Goal: Entertainment & Leisure: Consume media (video, audio)

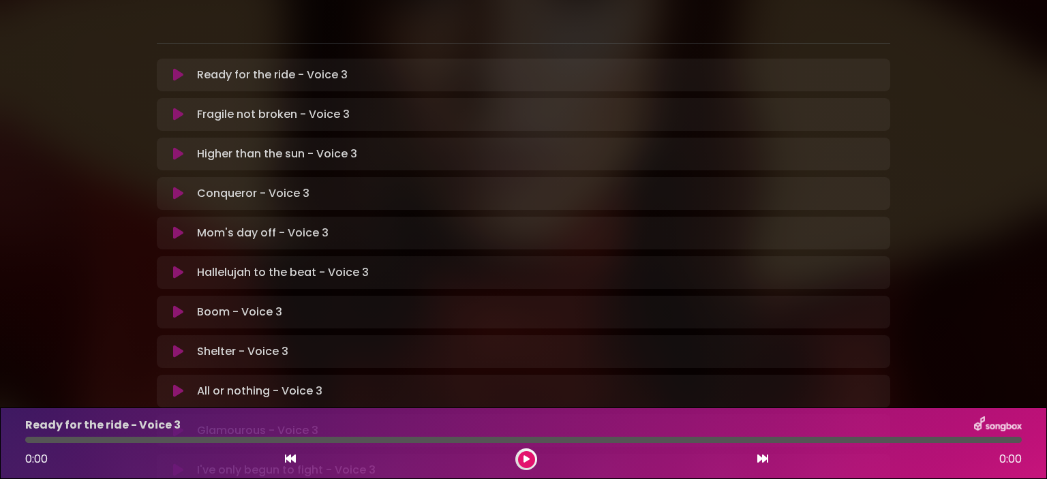
scroll to position [273, 0]
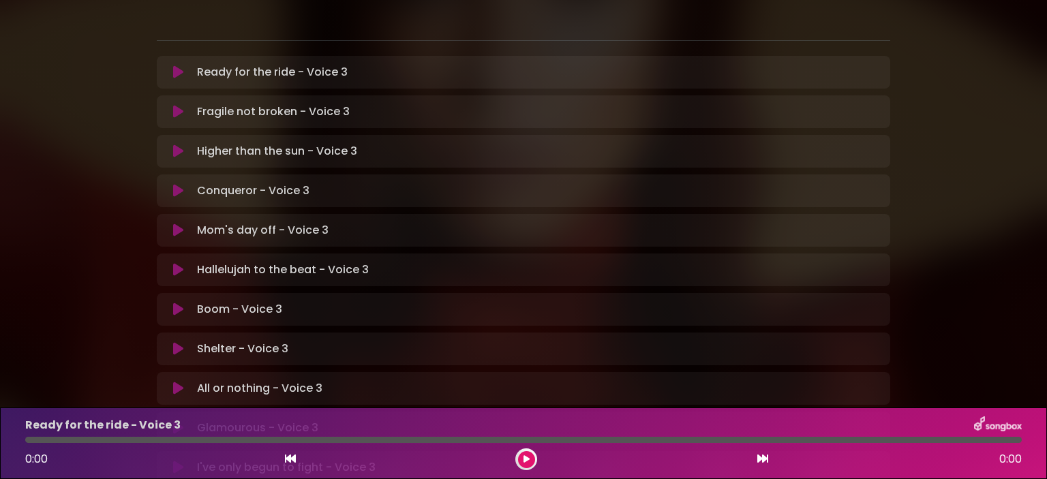
click at [178, 224] on icon at bounding box center [178, 231] width 10 height 14
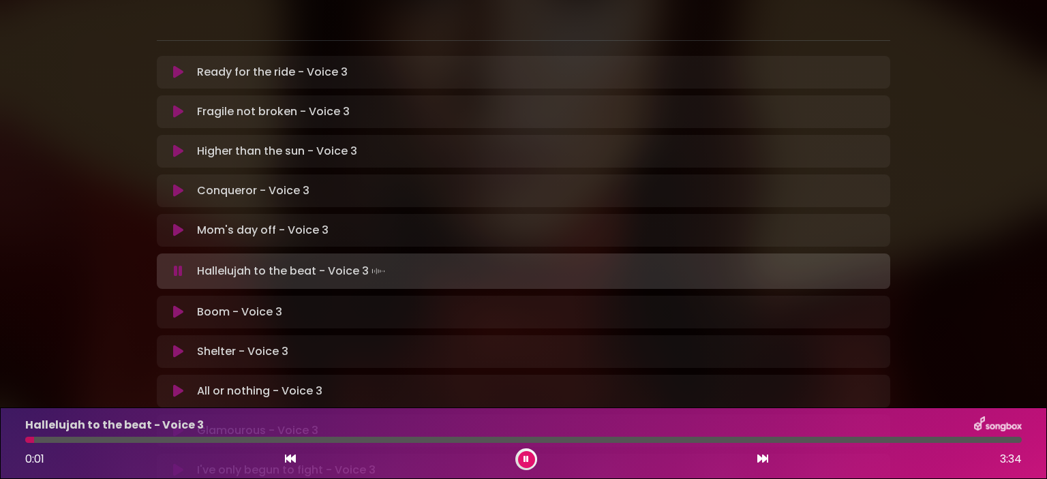
click at [519, 455] on button at bounding box center [526, 459] width 17 height 17
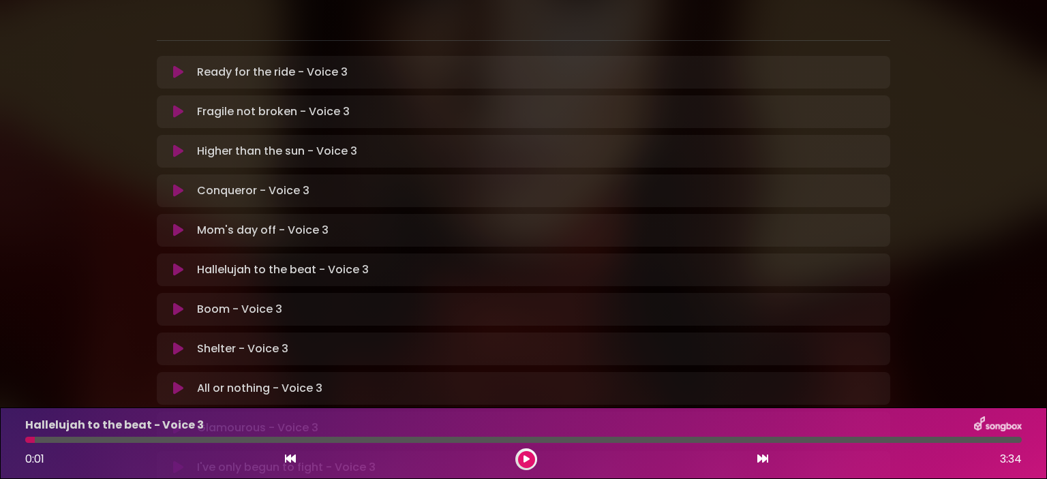
click at [181, 263] on icon at bounding box center [178, 270] width 10 height 14
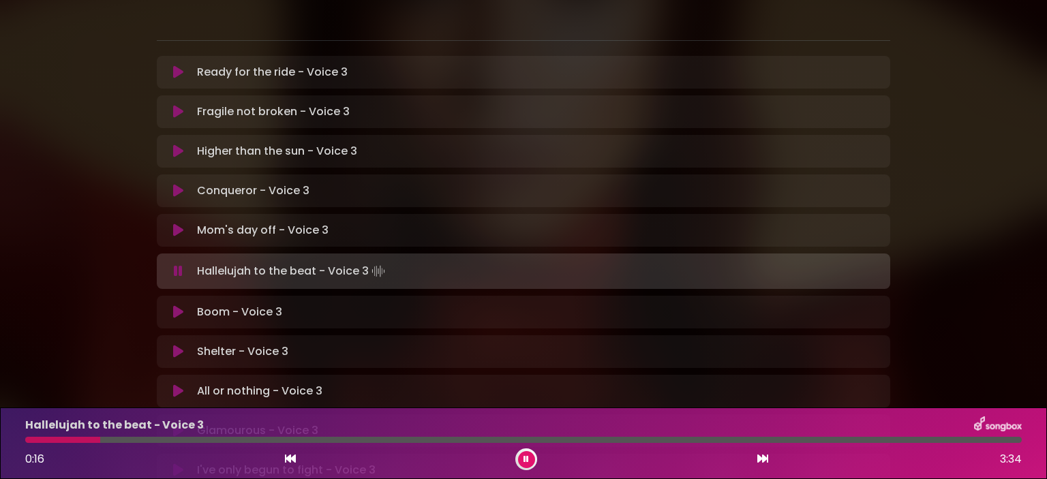
click at [176, 264] on icon at bounding box center [178, 271] width 9 height 14
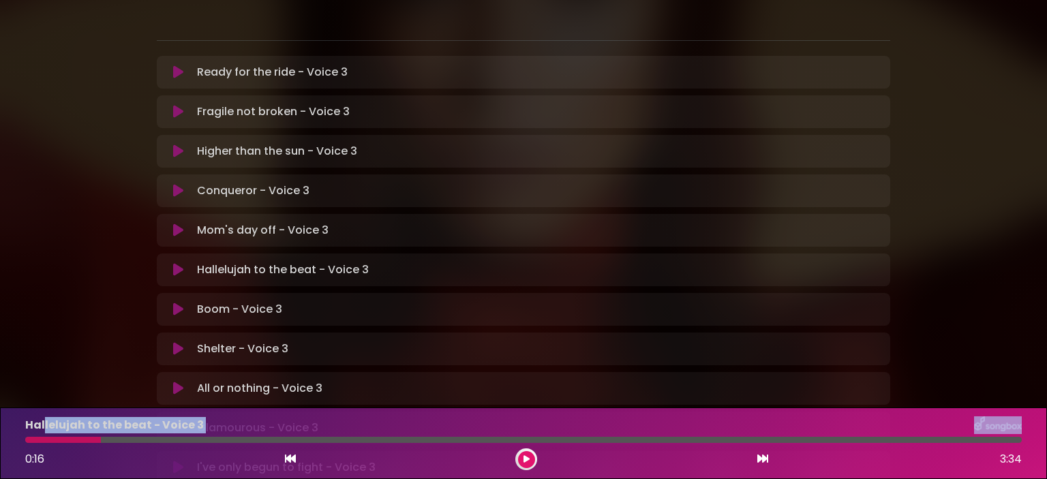
drag, startPoint x: 98, startPoint y: 438, endPoint x: 43, endPoint y: 433, distance: 55.4
click at [43, 434] on div "Hallelujah to the beat - Voice 3 0:16 3:34" at bounding box center [523, 443] width 1013 height 54
click at [170, 224] on button at bounding box center [178, 231] width 27 height 14
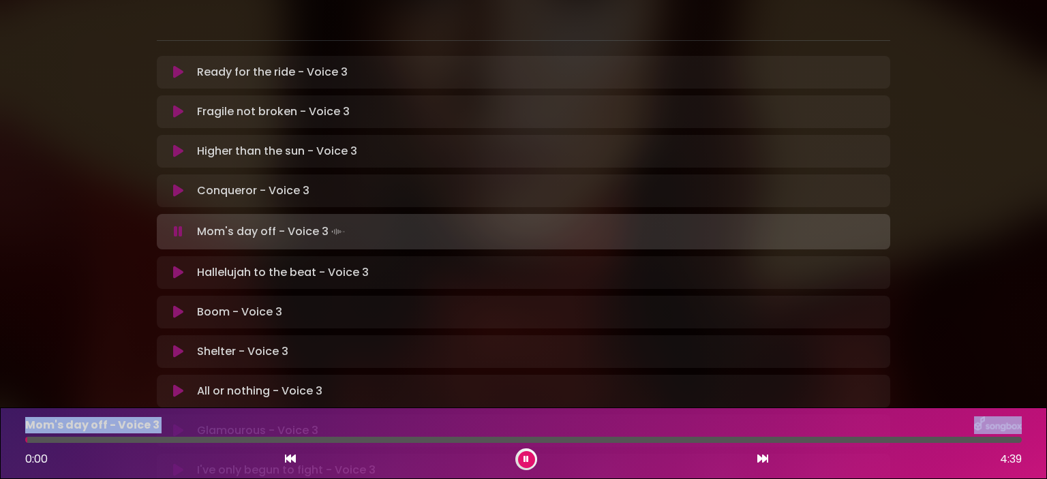
click at [180, 266] on icon at bounding box center [178, 273] width 10 height 14
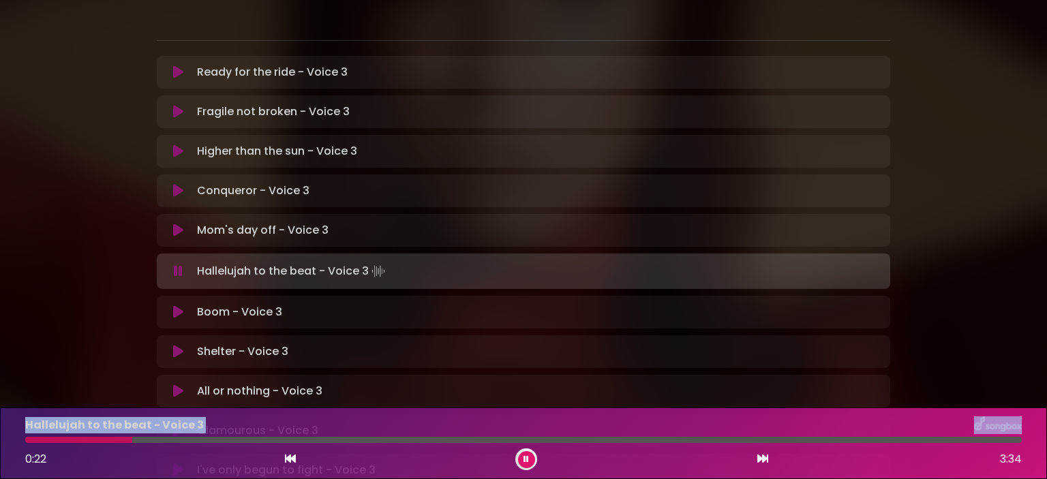
click at [180, 224] on icon at bounding box center [178, 231] width 10 height 14
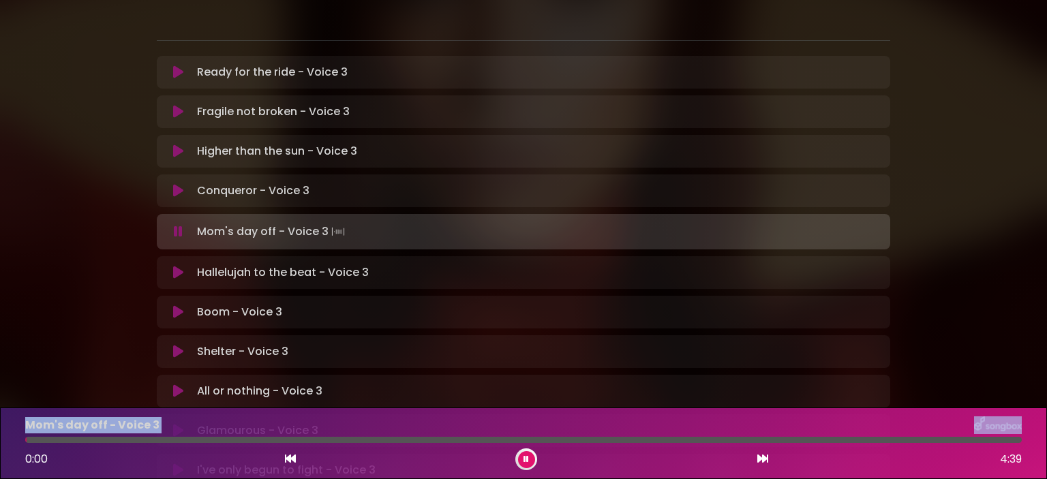
click at [175, 266] on icon at bounding box center [178, 273] width 10 height 14
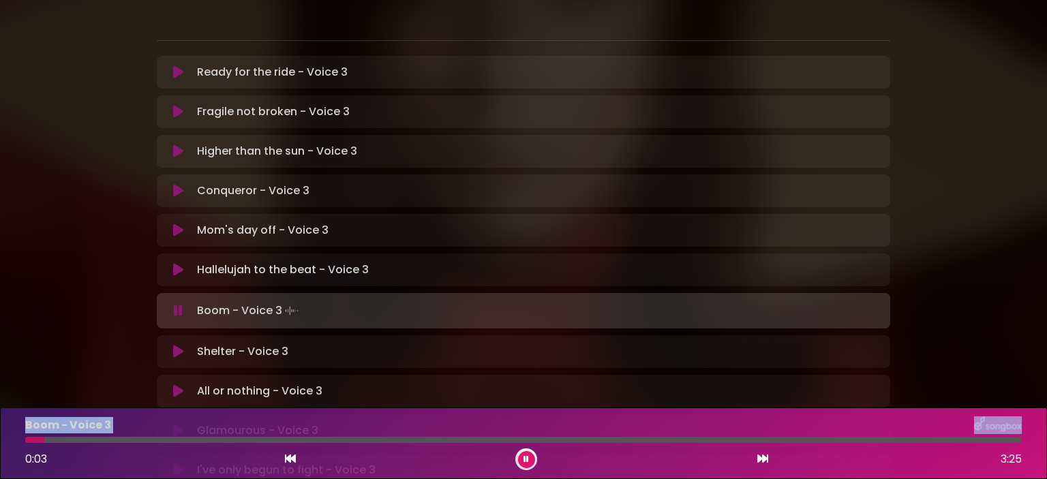
click at [179, 304] on icon at bounding box center [178, 311] width 9 height 14
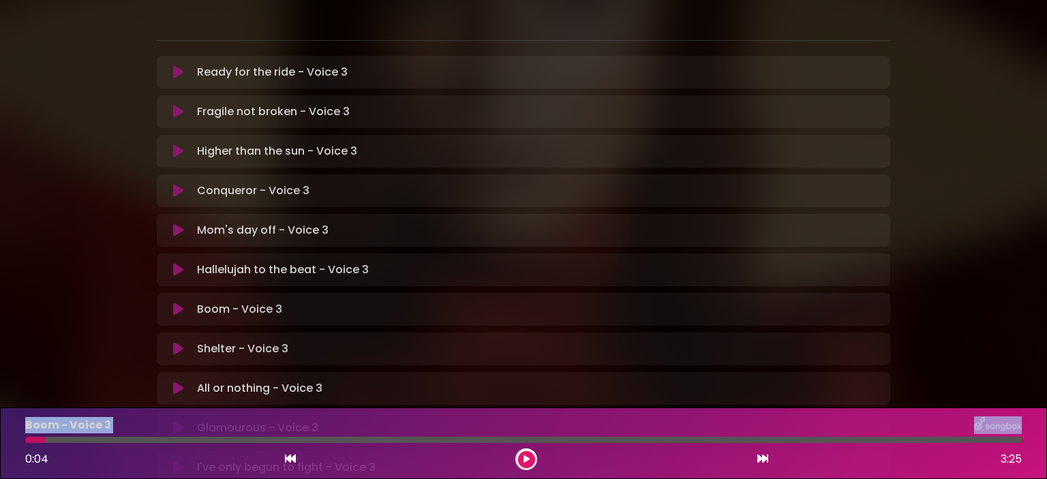
click at [173, 263] on icon at bounding box center [178, 270] width 10 height 14
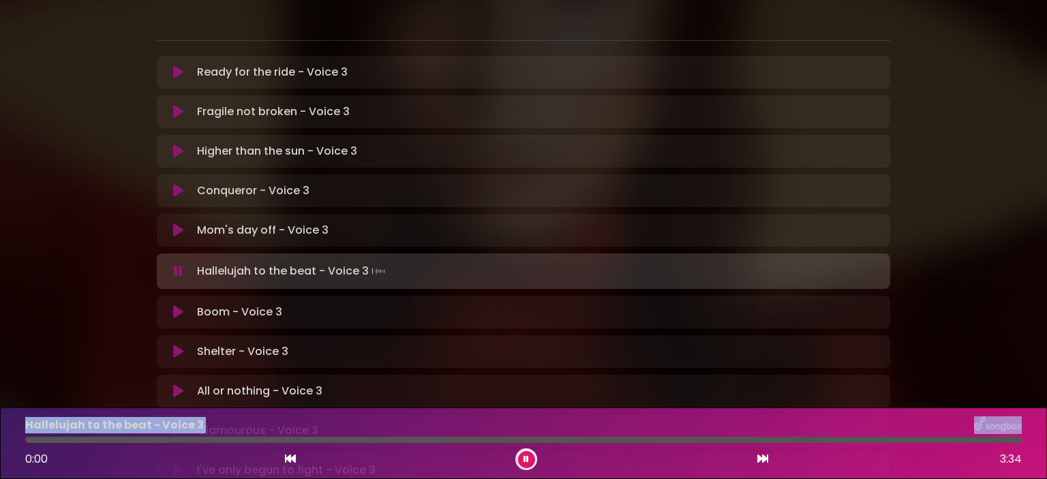
click at [174, 305] on icon at bounding box center [178, 312] width 10 height 14
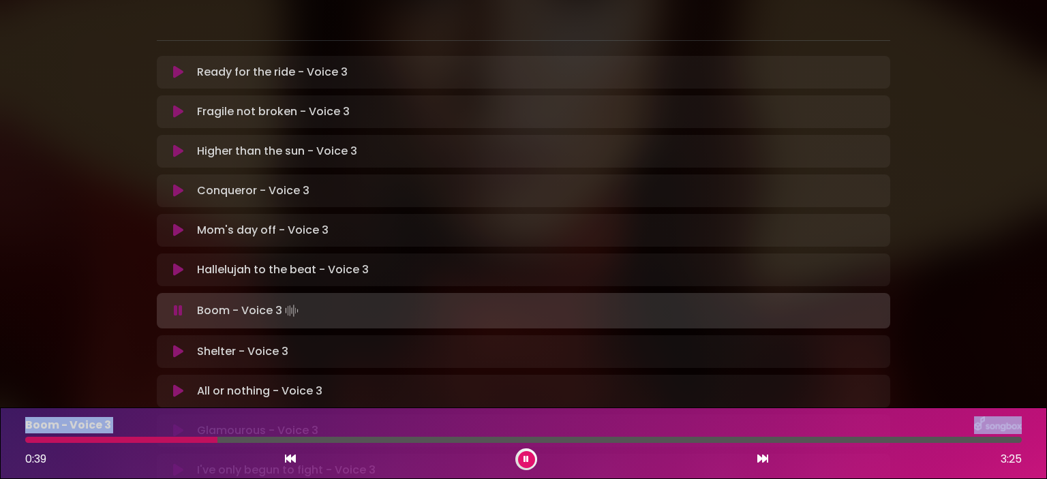
click at [138, 438] on div at bounding box center [121, 440] width 192 height 6
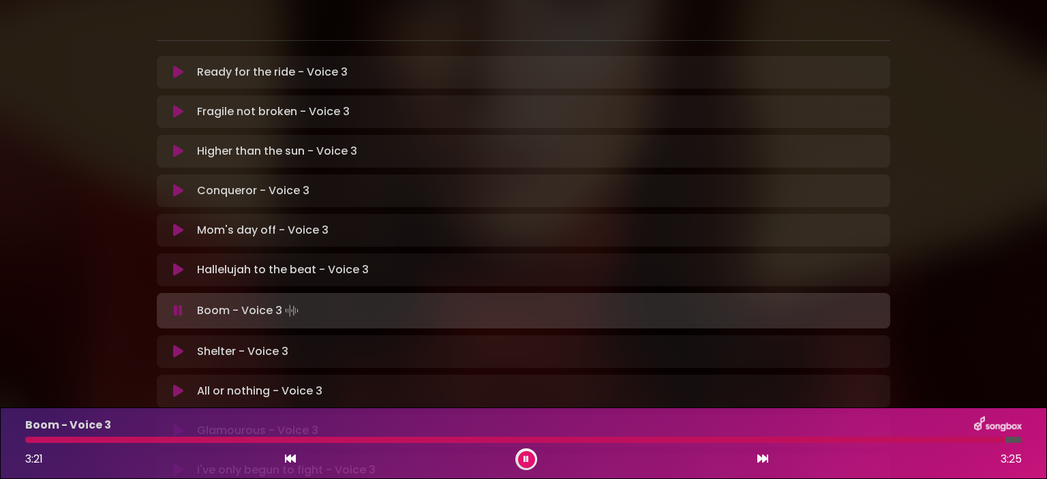
click at [176, 304] on icon at bounding box center [178, 311] width 9 height 14
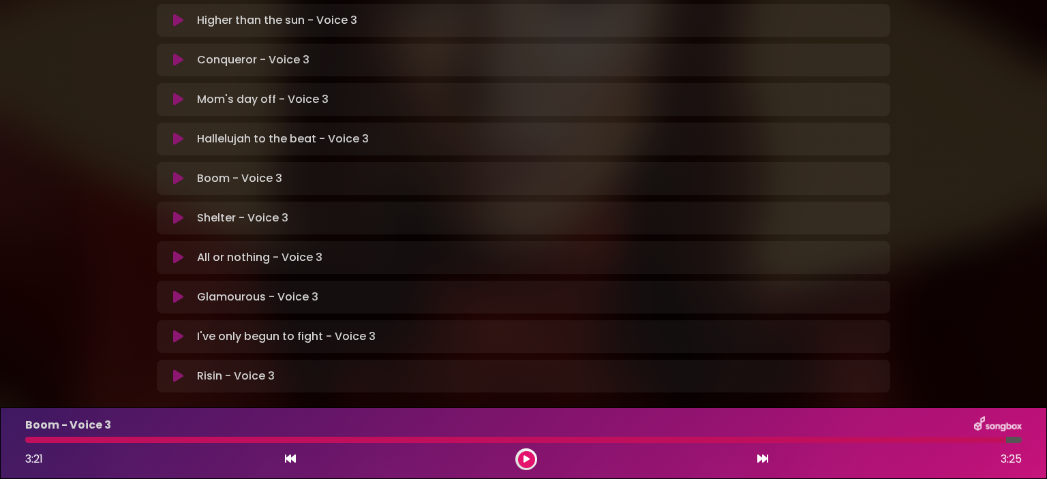
scroll to position [409, 0]
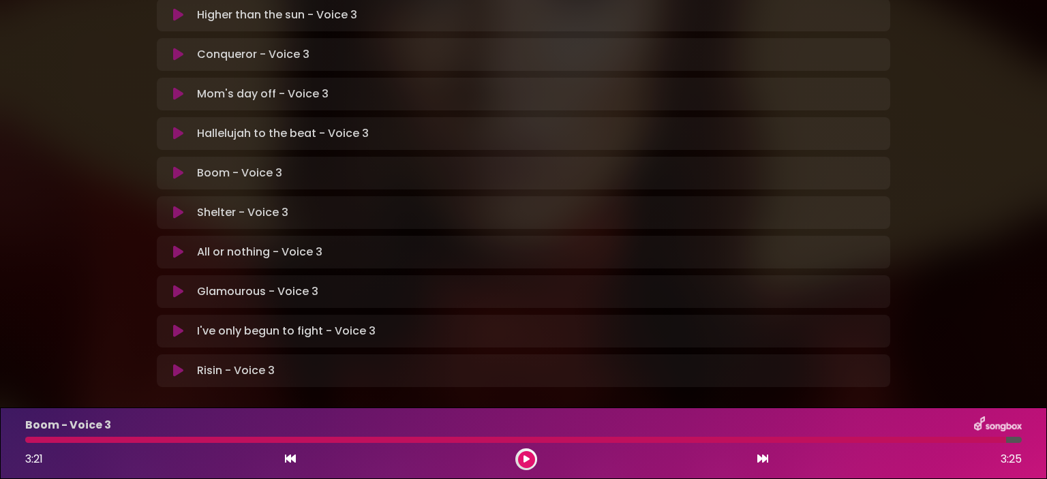
click at [177, 206] on icon at bounding box center [178, 213] width 10 height 14
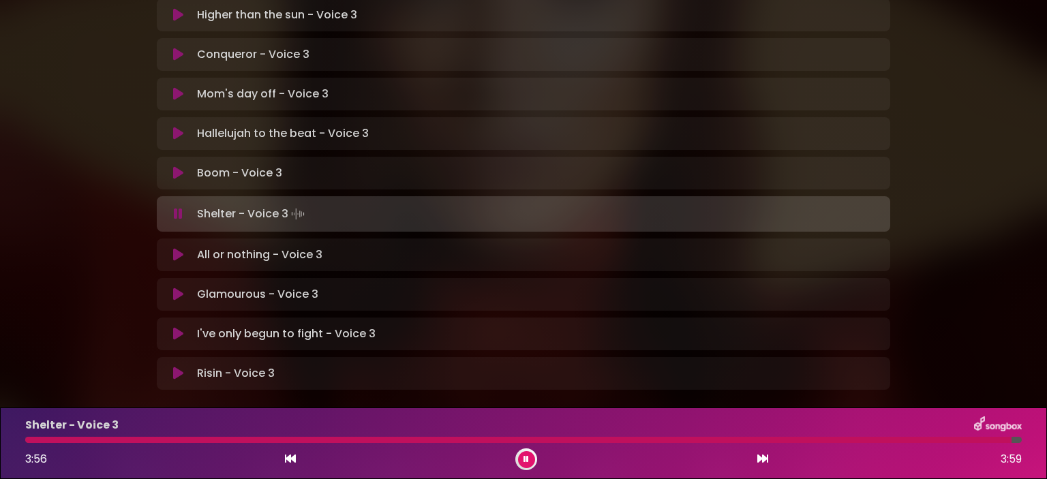
click at [180, 207] on icon at bounding box center [178, 214] width 9 height 14
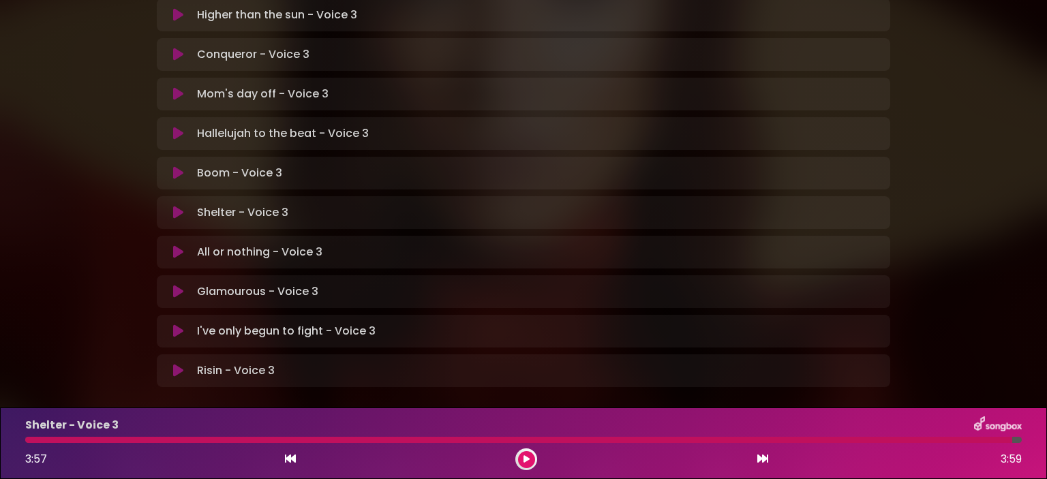
click at [178, 204] on div "Shelter - Voice 3 Loading Track..." at bounding box center [523, 212] width 717 height 16
click at [173, 166] on icon at bounding box center [178, 173] width 10 height 14
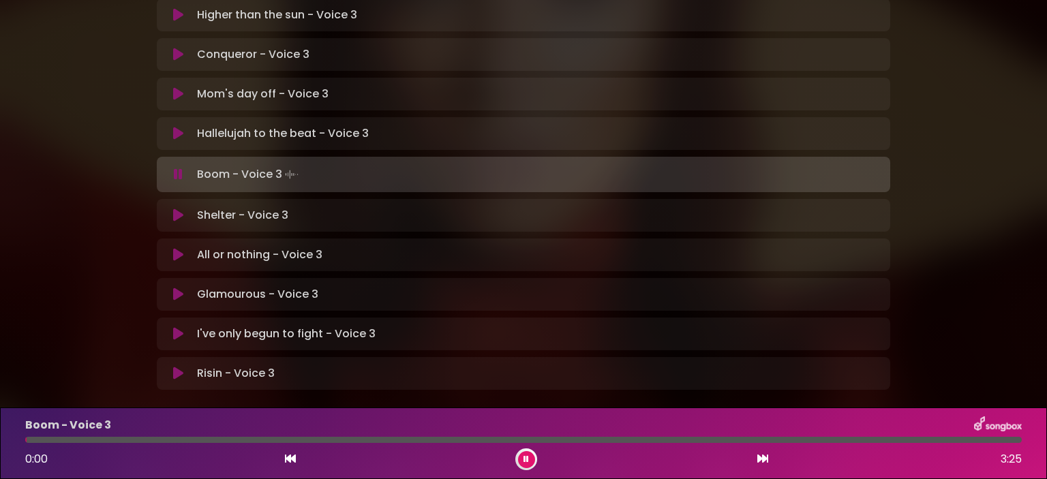
click at [177, 209] on icon at bounding box center [178, 216] width 10 height 14
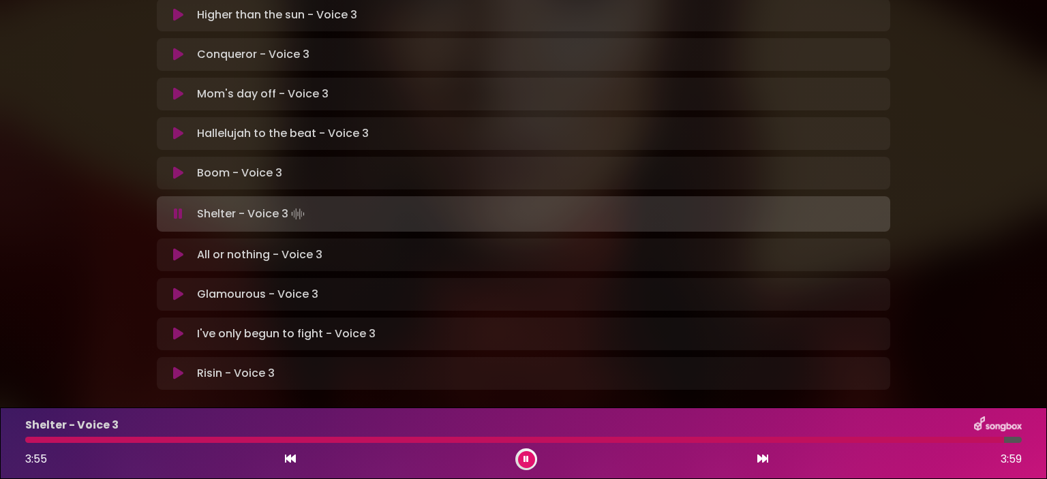
click at [178, 166] on icon at bounding box center [178, 173] width 10 height 14
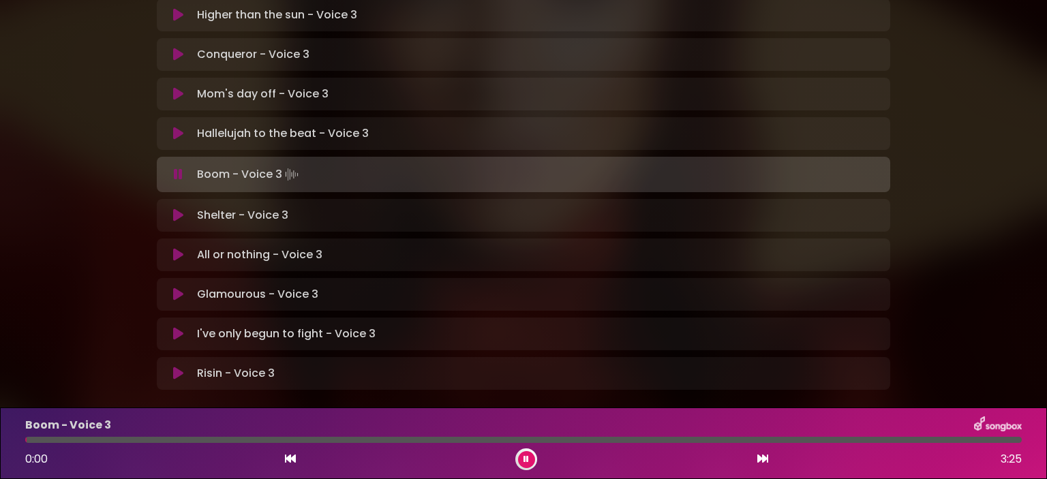
click at [177, 209] on icon at bounding box center [178, 216] width 10 height 14
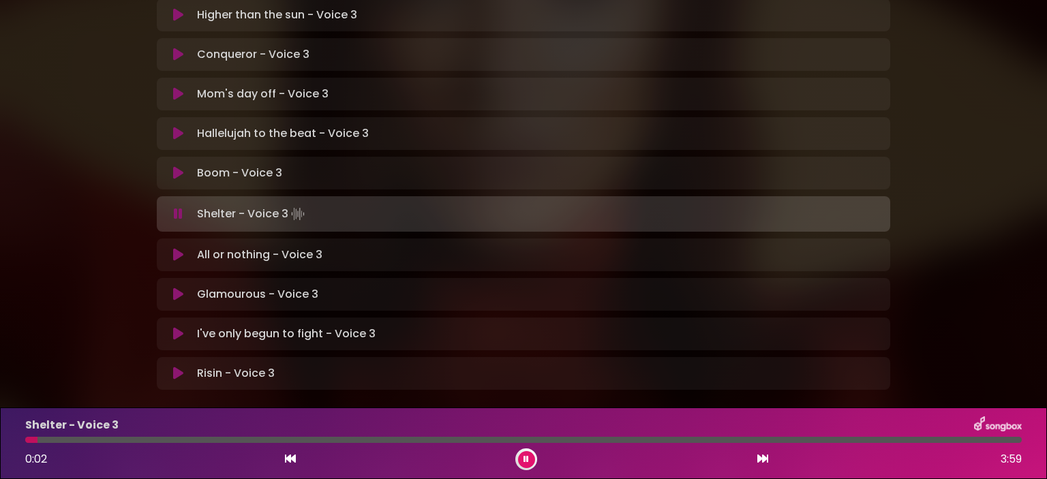
click at [117, 438] on div at bounding box center [523, 440] width 996 height 6
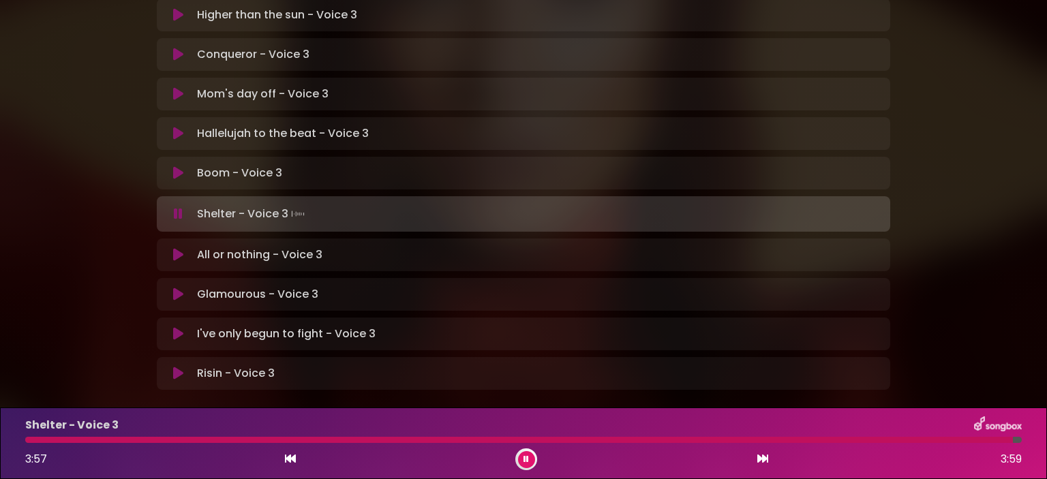
click at [180, 166] on icon at bounding box center [178, 173] width 10 height 14
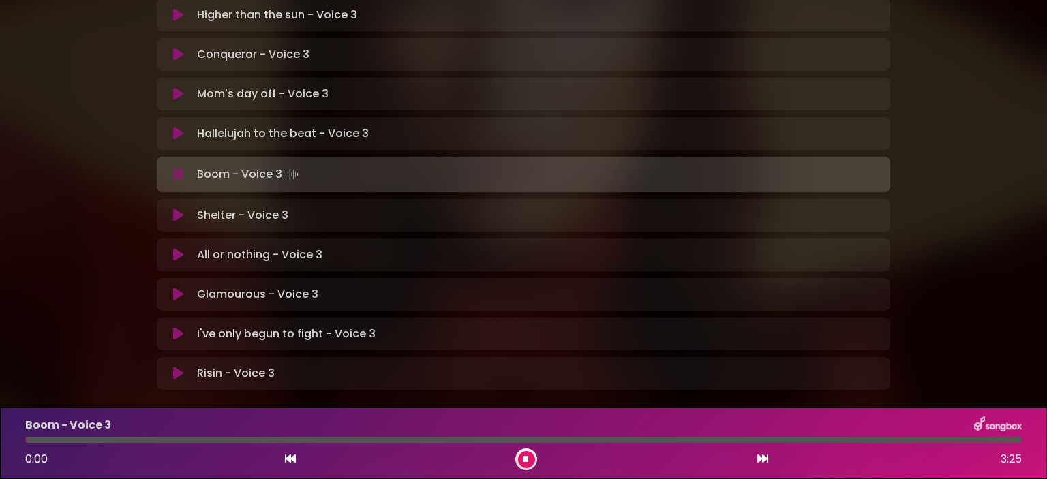
click at [174, 209] on icon at bounding box center [178, 216] width 10 height 14
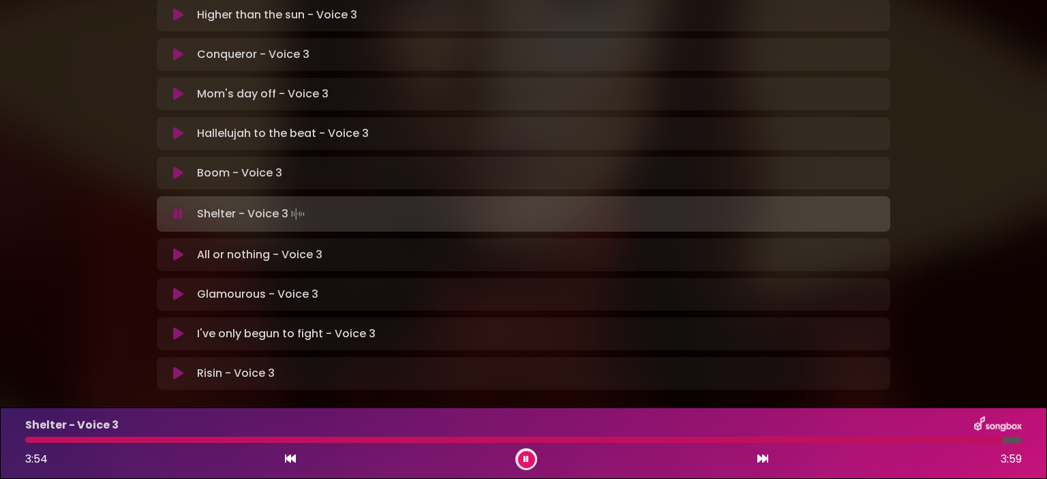
click at [179, 87] on icon at bounding box center [178, 94] width 10 height 14
